Goal: Communication & Community: Answer question/provide support

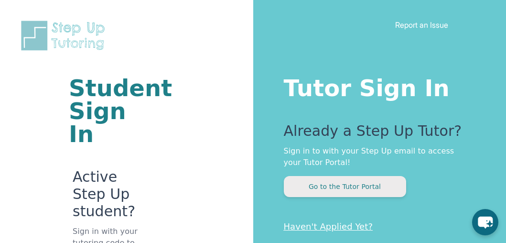
click at [310, 196] on button "Go to the Tutor Portal" at bounding box center [345, 186] width 122 height 21
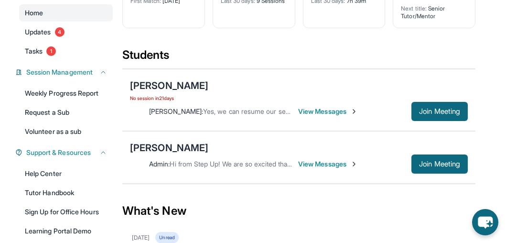
scroll to position [99, 0]
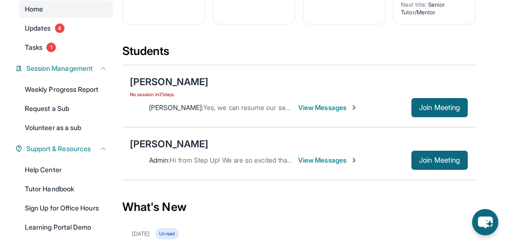
click at [318, 107] on span "View Messages" at bounding box center [328, 108] width 60 height 10
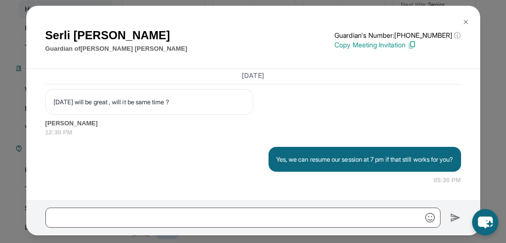
scroll to position [13721, 0]
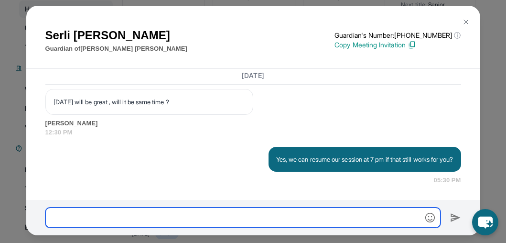
click at [250, 210] on input "text" at bounding box center [242, 217] width 395 height 20
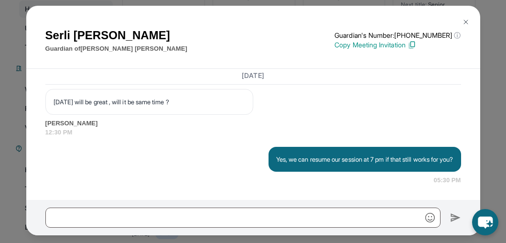
click at [466, 22] on img at bounding box center [466, 22] width 8 height 8
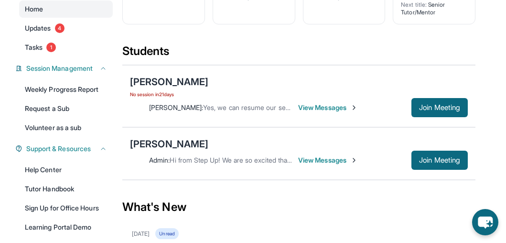
click at [321, 157] on span "View Messages" at bounding box center [328, 160] width 60 height 10
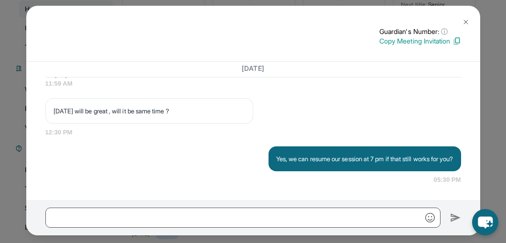
scroll to position [13266, 0]
click at [468, 21] on img at bounding box center [466, 22] width 8 height 8
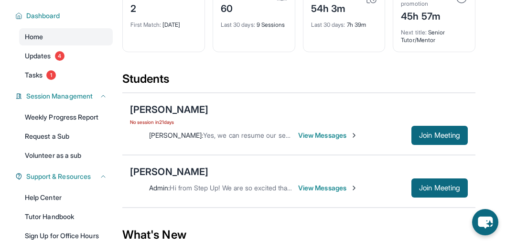
scroll to position [67, 0]
